Goal: Task Accomplishment & Management: Manage account settings

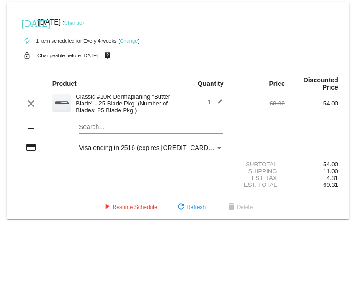
click at [82, 22] on link "Change" at bounding box center [73, 22] width 18 height 5
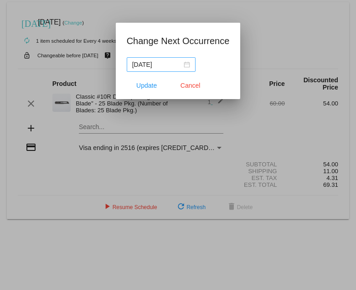
click at [177, 64] on div "[DATE]" at bounding box center [161, 65] width 58 height 10
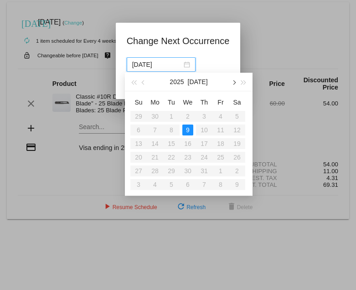
click at [236, 85] on button "button" at bounding box center [233, 82] width 10 height 18
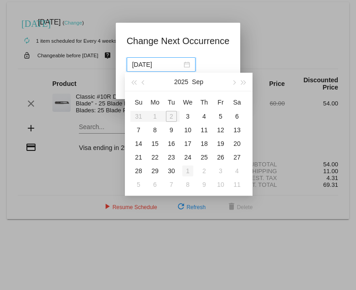
click at [188, 171] on div "1" at bounding box center [187, 171] width 11 height 11
type input "[DATE]"
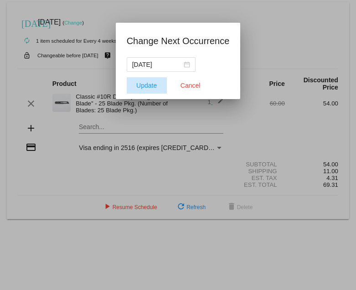
click at [145, 83] on span "Update" at bounding box center [146, 85] width 20 height 7
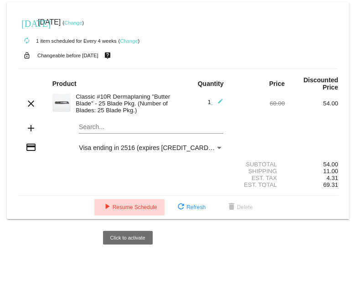
click at [105, 213] on mat-icon "play_arrow" at bounding box center [107, 207] width 11 height 11
